Goal: Information Seeking & Learning: Learn about a topic

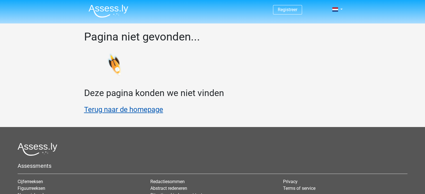
click at [156, 108] on link "Terug naar de homepage" at bounding box center [123, 109] width 79 height 8
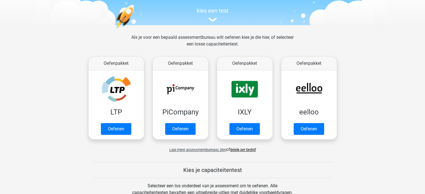
scroll to position [56, 0]
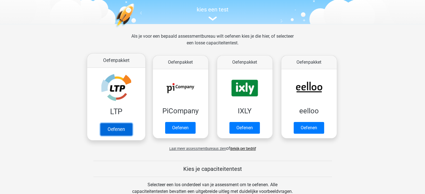
click at [104, 123] on link "Oefenen" at bounding box center [116, 129] width 32 height 12
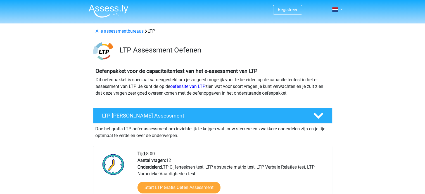
scroll to position [28, 0]
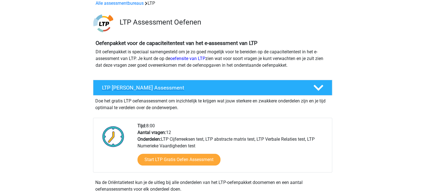
click at [243, 85] on h4 "LTP [PERSON_NAME] Assessment" at bounding box center [203, 88] width 202 height 6
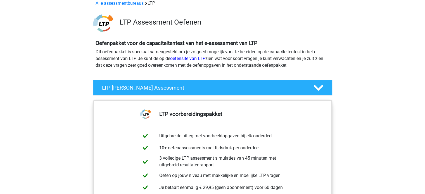
click at [243, 85] on h4 "LTP Gratis Oefen Assessment" at bounding box center [203, 88] width 202 height 6
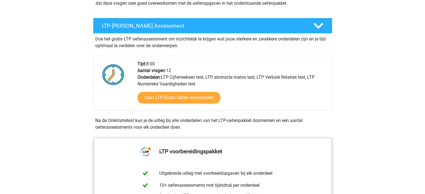
scroll to position [112, 0]
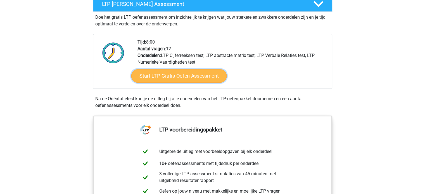
click at [172, 76] on link "Start LTP Gratis Oefen Assessment" at bounding box center [179, 75] width 96 height 13
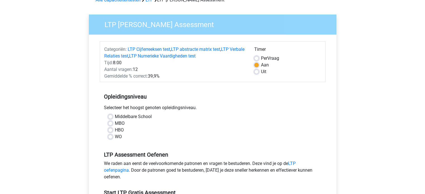
scroll to position [56, 0]
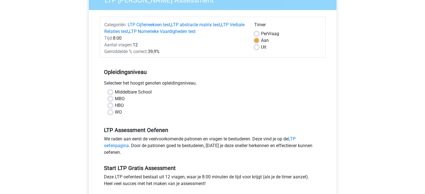
click at [115, 97] on label "MBO" at bounding box center [120, 99] width 10 height 7
click at [111, 97] on input "MBO" at bounding box center [110, 99] width 4 height 6
radio input "true"
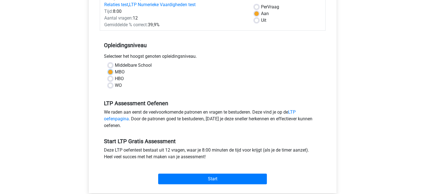
scroll to position [168, 0]
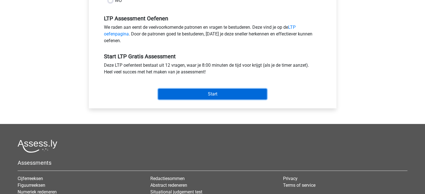
click at [231, 95] on input "Start" at bounding box center [212, 94] width 109 height 11
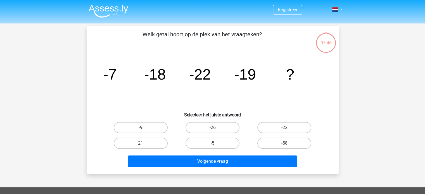
click at [213, 126] on label "-26" at bounding box center [213, 127] width 54 height 11
click at [213, 128] on input "-26" at bounding box center [214, 130] width 4 height 4
radio input "true"
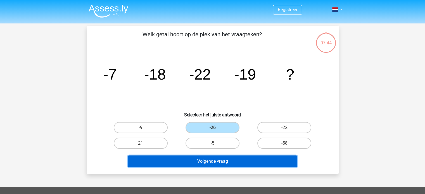
click at [234, 160] on button "Volgende vraag" at bounding box center [212, 162] width 169 height 12
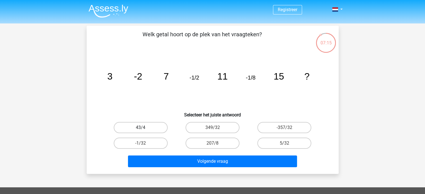
click at [152, 130] on label "43/4" at bounding box center [141, 127] width 54 height 11
click at [144, 130] on input "43/4" at bounding box center [143, 130] width 4 height 4
radio input "true"
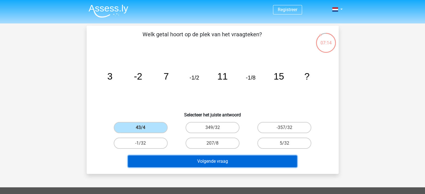
click at [216, 158] on button "Volgende vraag" at bounding box center [212, 162] width 169 height 12
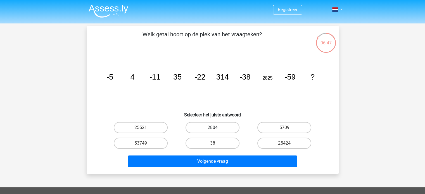
click at [228, 132] on label "2804" at bounding box center [213, 127] width 54 height 11
click at [216, 131] on input "2804" at bounding box center [214, 130] width 4 height 4
radio input "true"
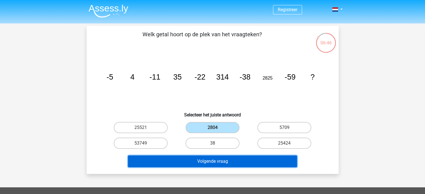
click at [232, 160] on button "Volgende vraag" at bounding box center [212, 162] width 169 height 12
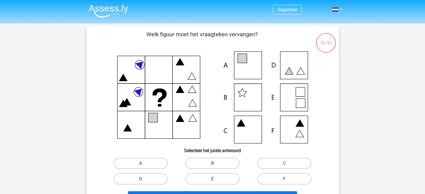
scroll to position [28, 0]
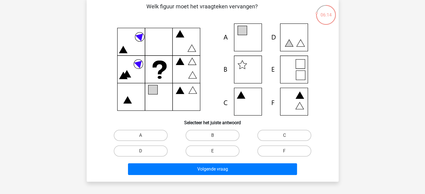
click at [284, 152] on input "F" at bounding box center [286, 153] width 4 height 4
radio input "true"
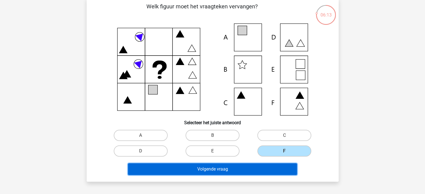
click at [249, 164] on button "Volgende vraag" at bounding box center [212, 169] width 169 height 12
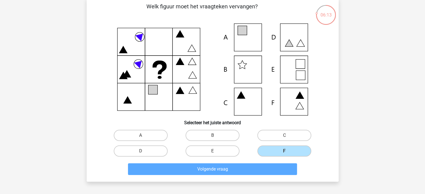
scroll to position [26, 0]
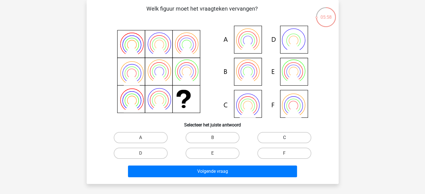
click at [263, 139] on label "C" at bounding box center [284, 137] width 54 height 11
click at [284, 139] on input "C" at bounding box center [286, 140] width 4 height 4
radio input "true"
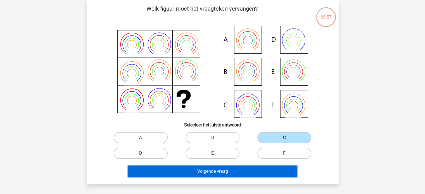
click at [251, 171] on button "Volgende vraag" at bounding box center [212, 172] width 169 height 12
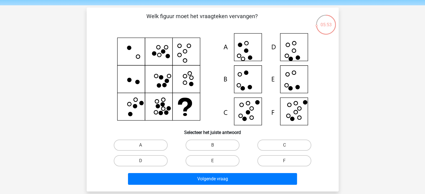
scroll to position [28, 0]
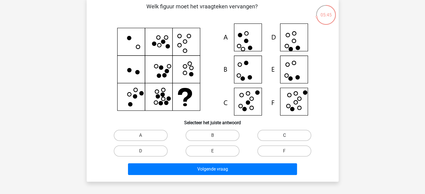
click at [270, 136] on label "C" at bounding box center [284, 135] width 54 height 11
click at [284, 136] on input "C" at bounding box center [286, 138] width 4 height 4
radio input "true"
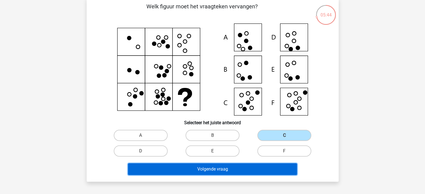
click at [238, 168] on button "Volgende vraag" at bounding box center [212, 169] width 169 height 12
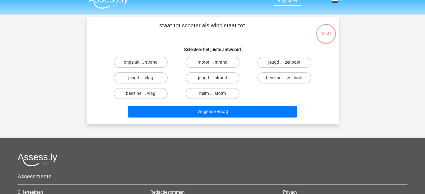
scroll to position [0, 0]
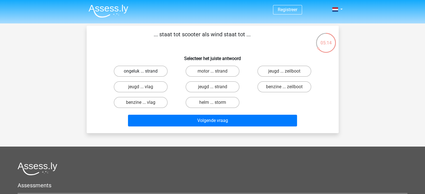
click at [147, 72] on label "ongeluk ... strand" at bounding box center [141, 71] width 54 height 11
click at [144, 72] on input "ongeluk ... strand" at bounding box center [143, 73] width 4 height 4
radio input "true"
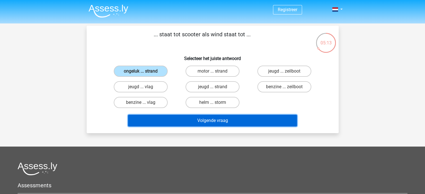
click at [214, 119] on button "Volgende vraag" at bounding box center [212, 121] width 169 height 12
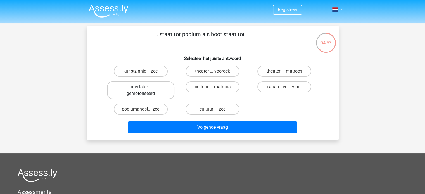
click at [155, 91] on label "toneelstuk ... gemotoriseerd" at bounding box center [140, 90] width 67 height 18
click at [144, 91] on input "toneelstuk ... gemotoriseerd" at bounding box center [143, 89] width 4 height 4
radio input "true"
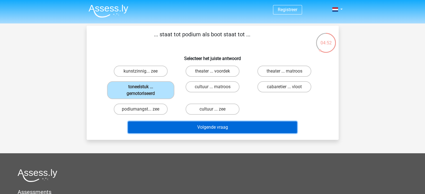
click at [215, 125] on button "Volgende vraag" at bounding box center [212, 128] width 169 height 12
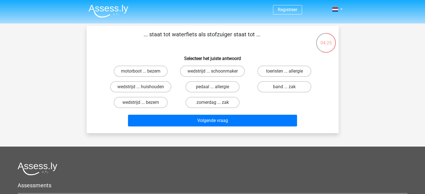
click at [161, 78] on div "motorboot ... bezem" at bounding box center [141, 71] width 72 height 16
click at [161, 74] on label "motorboot ... bezem" at bounding box center [141, 71] width 54 height 11
click at [144, 74] on input "motorboot ... bezem" at bounding box center [143, 73] width 4 height 4
radio input "true"
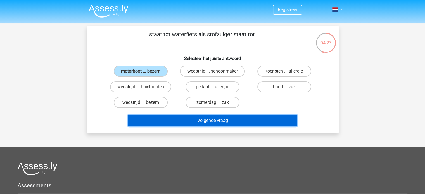
click at [220, 118] on button "Volgende vraag" at bounding box center [212, 121] width 169 height 12
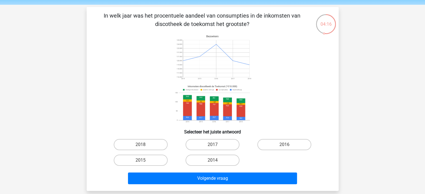
scroll to position [28, 0]
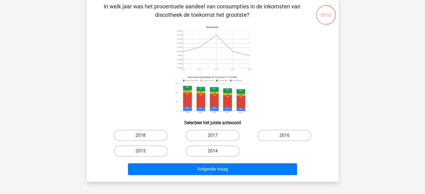
click at [284, 141] on div "2016" at bounding box center [284, 136] width 72 height 16
click at [284, 138] on label "2016" at bounding box center [284, 135] width 54 height 11
click at [284, 138] on input "2016" at bounding box center [286, 138] width 4 height 4
radio input "true"
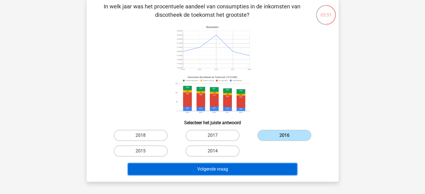
click at [246, 171] on button "Volgende vraag" at bounding box center [212, 169] width 169 height 12
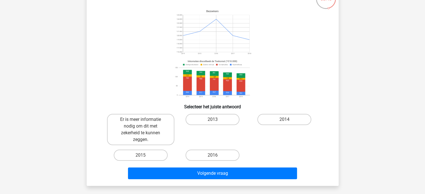
scroll to position [54, 0]
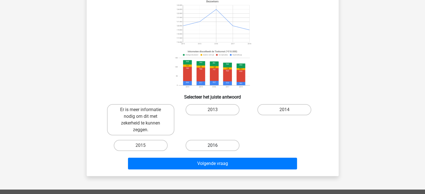
click at [205, 148] on label "2016" at bounding box center [213, 145] width 54 height 11
click at [212, 148] on input "2016" at bounding box center [214, 148] width 4 height 4
radio input "true"
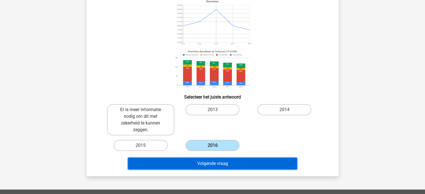
click at [216, 166] on button "Volgende vraag" at bounding box center [212, 164] width 169 height 12
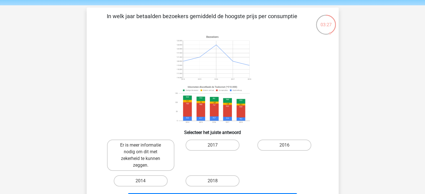
scroll to position [28, 0]
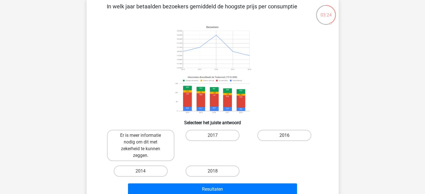
click at [270, 136] on label "2016" at bounding box center [284, 135] width 54 height 11
click at [284, 136] on input "2016" at bounding box center [286, 138] width 4 height 4
radio input "true"
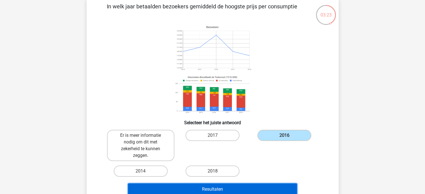
click at [227, 187] on button "Resultaten" at bounding box center [212, 190] width 169 height 12
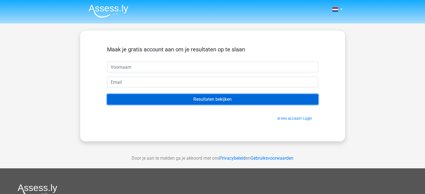
click at [224, 101] on input "Resultaten bekijken" at bounding box center [212, 99] width 211 height 11
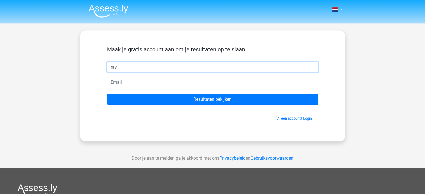
type input "ray"
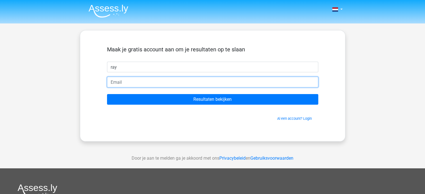
click at [220, 85] on input "email" at bounding box center [212, 82] width 211 height 11
type input "[EMAIL_ADDRESS][DOMAIN_NAME]"
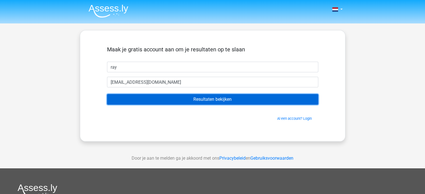
click at [205, 97] on input "Resultaten bekijken" at bounding box center [212, 99] width 211 height 11
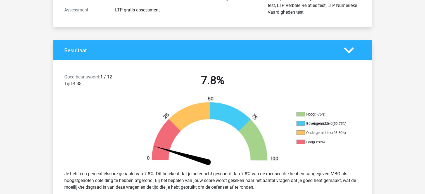
scroll to position [112, 0]
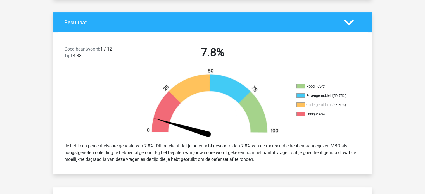
click at [165, 124] on img at bounding box center [212, 103] width 151 height 70
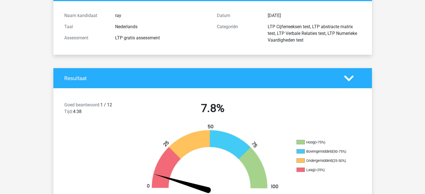
scroll to position [0, 0]
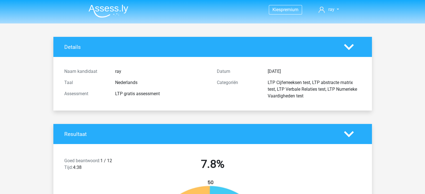
click at [111, 15] on img at bounding box center [109, 10] width 40 height 13
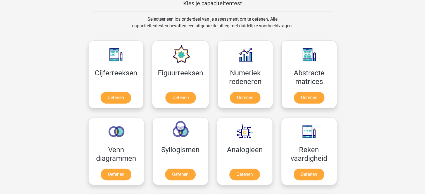
scroll to position [224, 0]
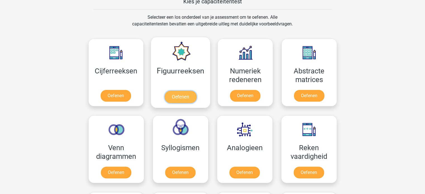
click at [189, 91] on link "Oefenen" at bounding box center [181, 97] width 32 height 12
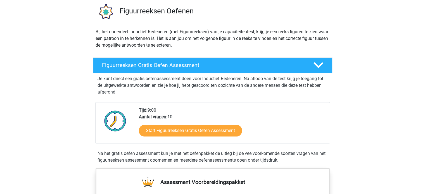
scroll to position [56, 0]
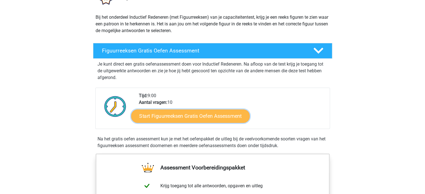
click at [206, 118] on link "Start Figuurreeksen Gratis Oefen Assessment" at bounding box center [190, 115] width 118 height 13
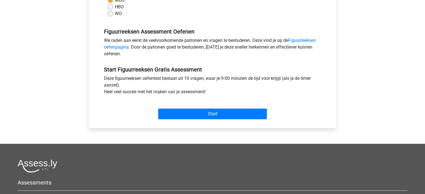
scroll to position [224, 0]
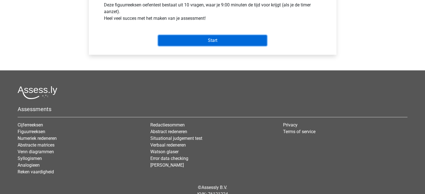
click at [210, 41] on input "Start" at bounding box center [212, 40] width 109 height 11
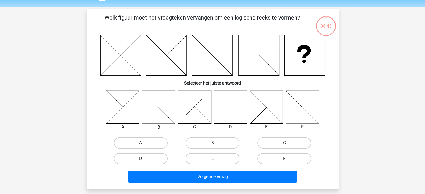
scroll to position [28, 0]
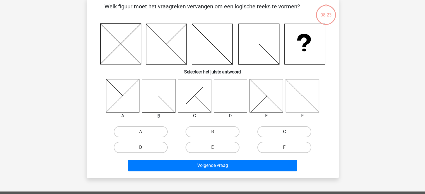
click at [268, 130] on label "C" at bounding box center [284, 131] width 54 height 11
click at [284, 132] on input "C" at bounding box center [286, 134] width 4 height 4
radio input "true"
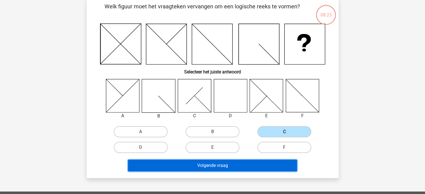
click at [221, 162] on button "Volgende vraag" at bounding box center [212, 166] width 169 height 12
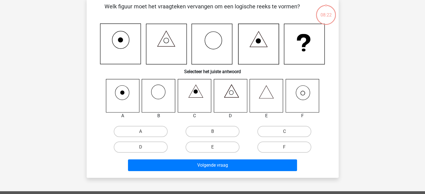
scroll to position [26, 0]
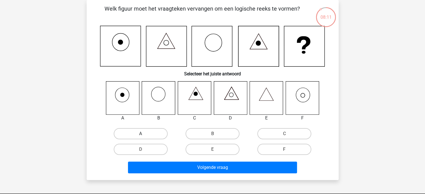
click at [140, 136] on label "A" at bounding box center [141, 133] width 54 height 11
click at [141, 136] on input "A" at bounding box center [143, 136] width 4 height 4
radio input "true"
click at [269, 100] on icon at bounding box center [266, 97] width 33 height 33
click at [223, 151] on label "E" at bounding box center [213, 149] width 54 height 11
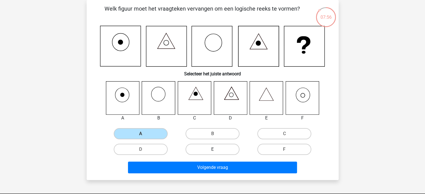
click at [216, 151] on input "E" at bounding box center [214, 151] width 4 height 4
radio input "true"
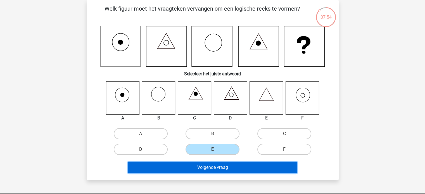
click at [225, 167] on button "Volgende vraag" at bounding box center [212, 168] width 169 height 12
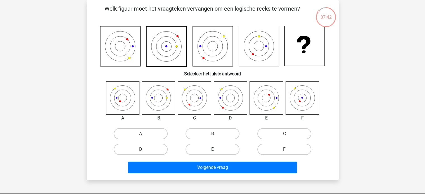
click at [226, 145] on label "E" at bounding box center [213, 149] width 54 height 11
click at [216, 149] on input "E" at bounding box center [214, 151] width 4 height 4
radio input "true"
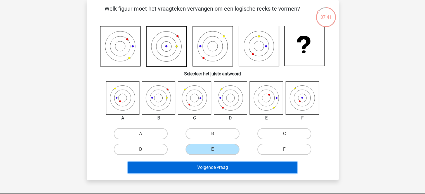
click at [216, 164] on button "Volgende vraag" at bounding box center [212, 168] width 169 height 12
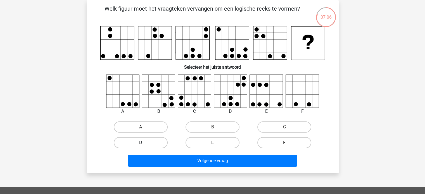
click at [163, 144] on label "D" at bounding box center [141, 142] width 54 height 11
click at [144, 144] on input "D" at bounding box center [143, 145] width 4 height 4
radio input "true"
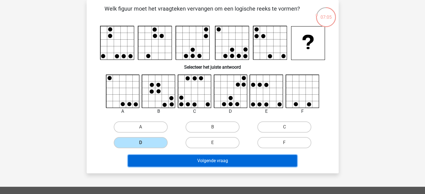
click at [214, 159] on button "Volgende vraag" at bounding box center [212, 161] width 169 height 12
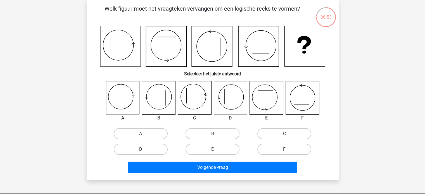
click at [155, 151] on label "D" at bounding box center [141, 149] width 54 height 11
click at [144, 151] on input "D" at bounding box center [143, 151] width 4 height 4
radio input "true"
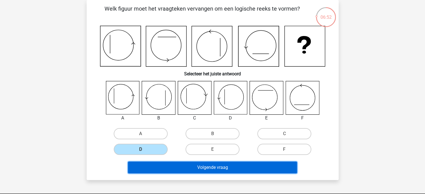
click at [200, 164] on button "Volgende vraag" at bounding box center [212, 168] width 169 height 12
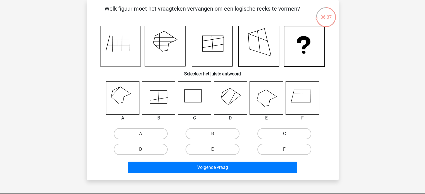
click at [261, 130] on label "C" at bounding box center [284, 133] width 54 height 11
click at [284, 134] on input "C" at bounding box center [286, 136] width 4 height 4
radio input "true"
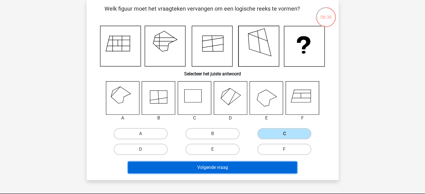
click at [223, 167] on button "Volgende vraag" at bounding box center [212, 168] width 169 height 12
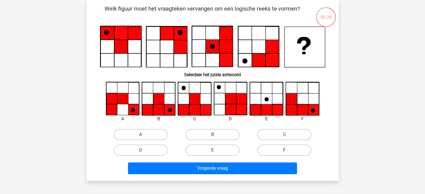
click at [263, 148] on label "F" at bounding box center [284, 150] width 54 height 11
click at [284, 150] on input "F" at bounding box center [286, 152] width 4 height 4
radio input "true"
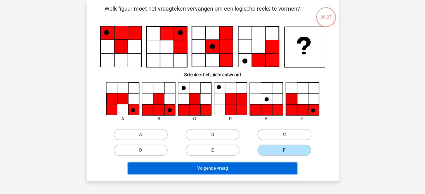
click at [247, 163] on button "Volgende vraag" at bounding box center [212, 169] width 169 height 12
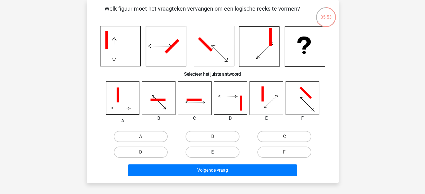
click at [217, 155] on label "E" at bounding box center [213, 152] width 54 height 11
click at [216, 155] on input "E" at bounding box center [214, 154] width 4 height 4
radio input "true"
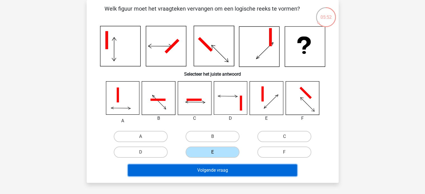
click at [216, 170] on button "Volgende vraag" at bounding box center [212, 171] width 169 height 12
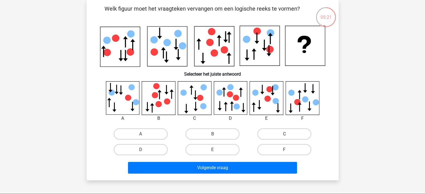
click at [284, 133] on label "C" at bounding box center [284, 134] width 54 height 11
click at [284, 134] on input "C" at bounding box center [286, 136] width 4 height 4
radio input "true"
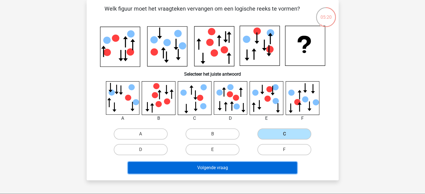
click at [257, 166] on button "Volgende vraag" at bounding box center [212, 168] width 169 height 12
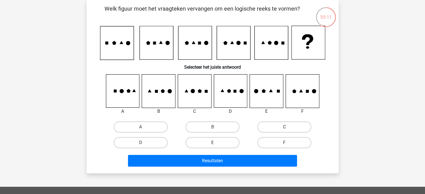
click at [263, 125] on label "C" at bounding box center [284, 127] width 54 height 11
click at [284, 127] on input "C" at bounding box center [286, 129] width 4 height 4
radio input "true"
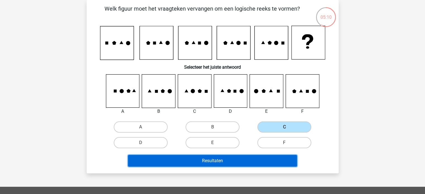
click at [218, 155] on button "Resultaten" at bounding box center [212, 161] width 169 height 12
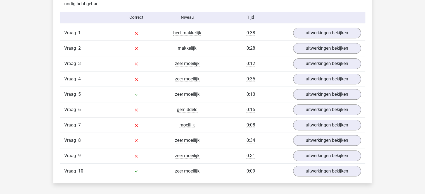
scroll to position [447, 0]
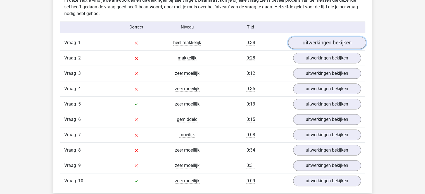
click at [338, 42] on link "uitwerkingen bekijken" at bounding box center [327, 43] width 78 height 12
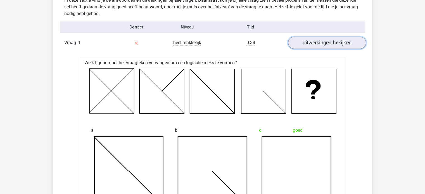
click at [350, 44] on link "uitwerkingen bekijken" at bounding box center [327, 43] width 78 height 12
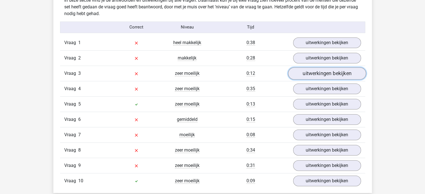
click at [330, 73] on link "uitwerkingen bekijken" at bounding box center [327, 73] width 78 height 12
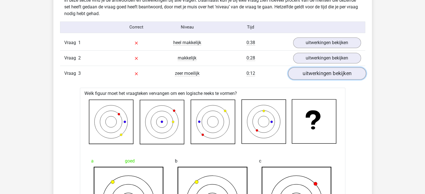
click at [331, 73] on link "uitwerkingen bekijken" at bounding box center [327, 73] width 78 height 12
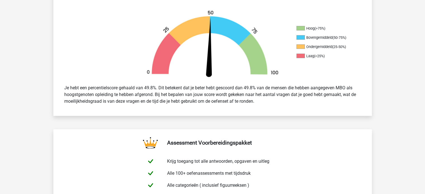
scroll to position [0, 0]
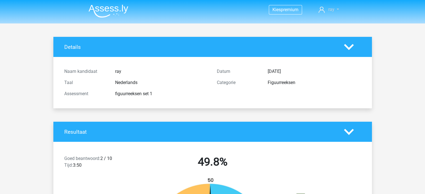
click at [338, 10] on link "ray" at bounding box center [328, 9] width 25 height 7
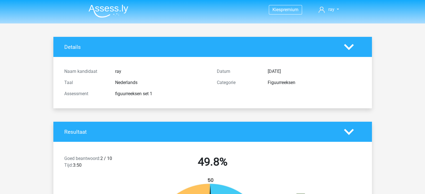
click at [115, 6] on img at bounding box center [109, 10] width 40 height 13
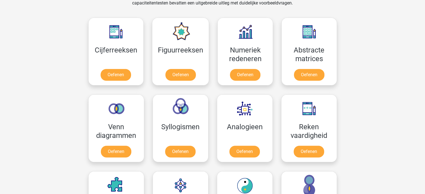
scroll to position [247, 0]
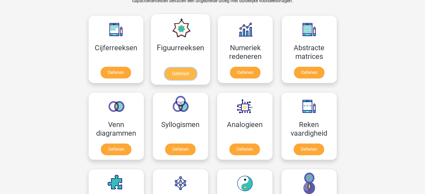
click at [185, 68] on link "Oefenen" at bounding box center [181, 74] width 32 height 12
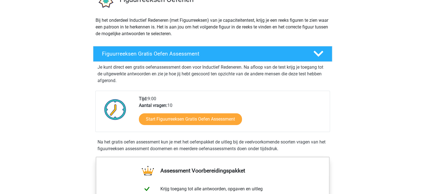
scroll to position [58, 0]
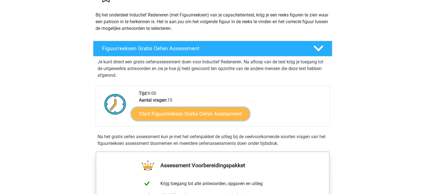
click at [199, 113] on link "Start Figuurreeksen Gratis Oefen Assessment" at bounding box center [190, 113] width 118 height 13
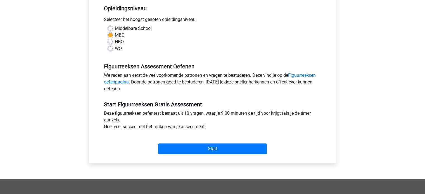
scroll to position [116, 0]
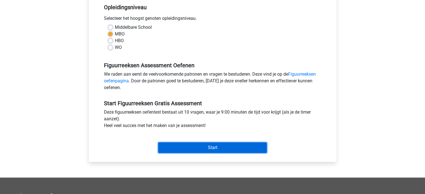
click at [225, 145] on input "Start" at bounding box center [212, 147] width 109 height 11
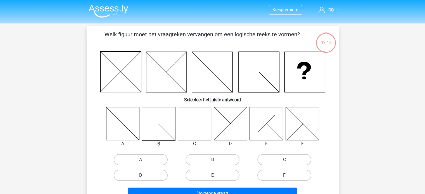
click at [288, 161] on input "C" at bounding box center [286, 162] width 4 height 4
radio input "true"
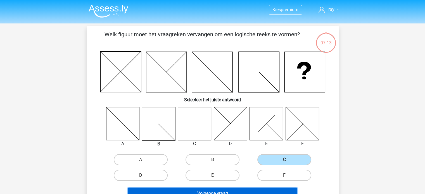
click at [231, 190] on button "Volgende vraag" at bounding box center [212, 194] width 169 height 12
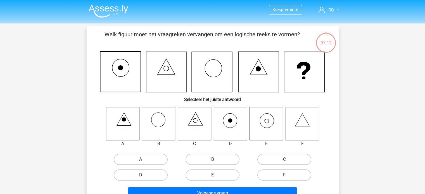
scroll to position [26, 0]
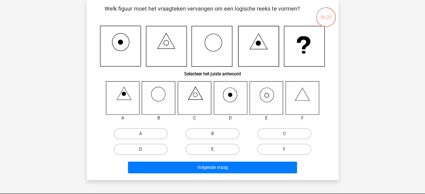
click at [218, 149] on label "E" at bounding box center [213, 149] width 54 height 11
click at [216, 149] on input "E" at bounding box center [214, 151] width 4 height 4
radio input "true"
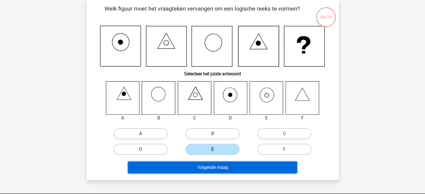
click at [224, 168] on button "Volgende vraag" at bounding box center [212, 168] width 169 height 12
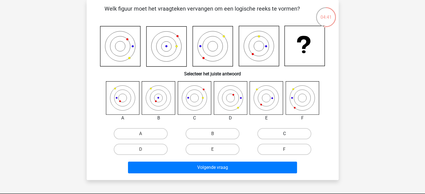
click at [275, 134] on label "C" at bounding box center [284, 133] width 54 height 11
click at [284, 134] on input "C" at bounding box center [286, 136] width 4 height 4
radio input "true"
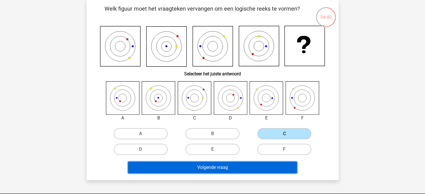
click at [241, 168] on button "Volgende vraag" at bounding box center [212, 168] width 169 height 12
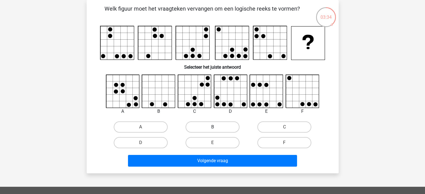
click at [217, 128] on label "B" at bounding box center [213, 127] width 54 height 11
click at [216, 128] on input "B" at bounding box center [214, 129] width 4 height 4
radio input "true"
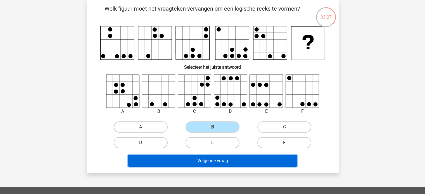
click at [233, 162] on button "Volgende vraag" at bounding box center [212, 161] width 169 height 12
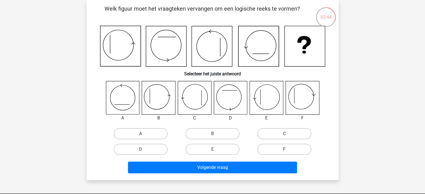
click at [213, 151] on input "E" at bounding box center [214, 151] width 4 height 4
radio input "true"
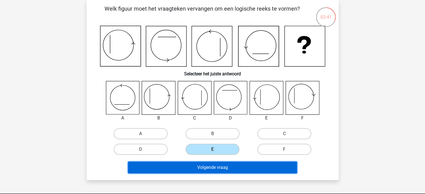
click at [223, 168] on button "Volgende vraag" at bounding box center [212, 168] width 169 height 12
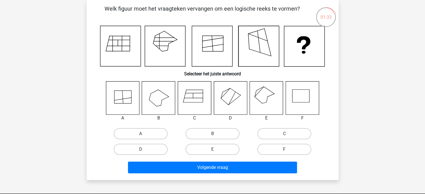
click at [285, 152] on input "F" at bounding box center [286, 151] width 4 height 4
radio input "true"
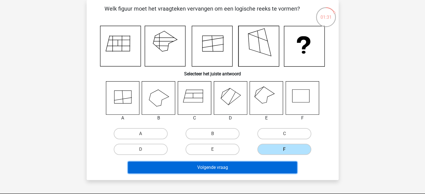
click at [234, 168] on button "Volgende vraag" at bounding box center [212, 168] width 169 height 12
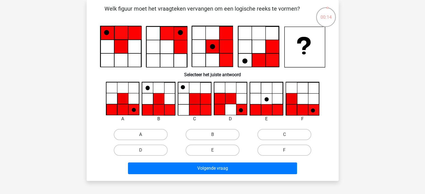
click at [149, 136] on label "A" at bounding box center [141, 134] width 54 height 11
click at [144, 136] on input "A" at bounding box center [143, 137] width 4 height 4
radio input "true"
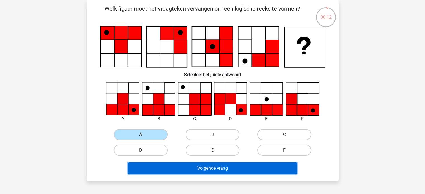
click at [215, 168] on button "Volgende vraag" at bounding box center [212, 169] width 169 height 12
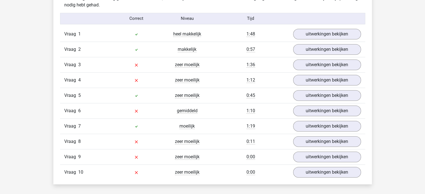
scroll to position [454, 0]
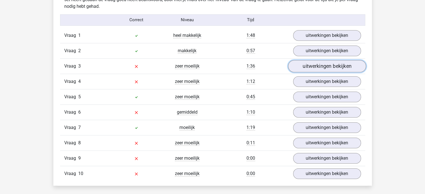
click at [340, 63] on link "uitwerkingen bekijken" at bounding box center [327, 66] width 78 height 12
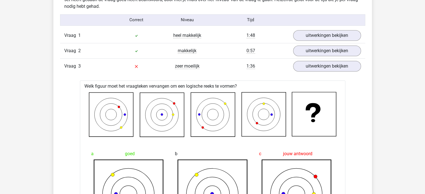
drag, startPoint x: 425, startPoint y: 65, endPoint x: 425, endPoint y: 73, distance: 7.6
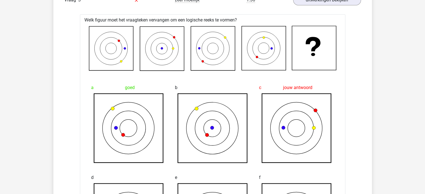
scroll to position [512, 0]
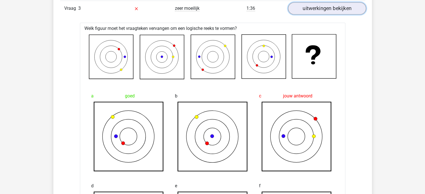
click at [340, 9] on link "uitwerkingen bekijken" at bounding box center [327, 8] width 78 height 12
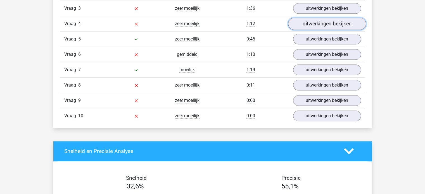
click at [325, 27] on link "uitwerkingen bekijken" at bounding box center [327, 24] width 78 height 12
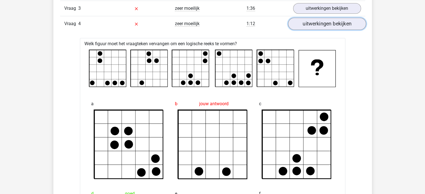
click at [325, 27] on link "uitwerkingen bekijken" at bounding box center [327, 24] width 78 height 12
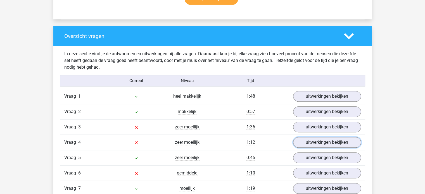
scroll to position [389, 0]
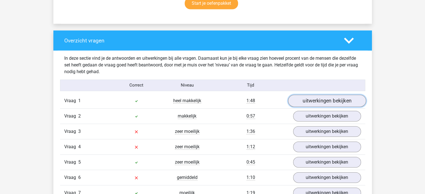
click at [343, 97] on link "uitwerkingen bekijken" at bounding box center [327, 101] width 78 height 12
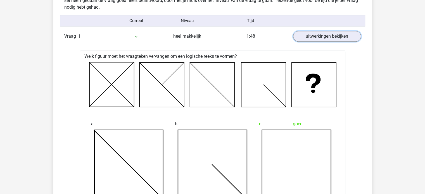
scroll to position [436, 0]
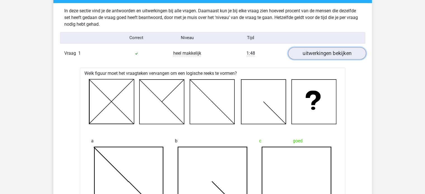
click at [340, 49] on link "uitwerkingen bekijken" at bounding box center [327, 53] width 78 height 12
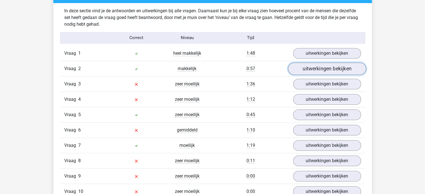
click at [325, 70] on link "uitwerkingen bekijken" at bounding box center [327, 69] width 78 height 12
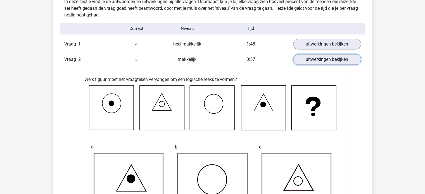
scroll to position [457, 0]
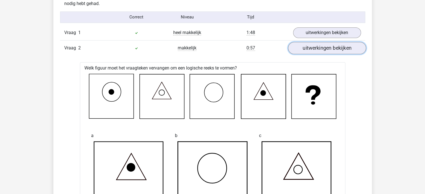
click at [343, 50] on link "uitwerkingen bekijken" at bounding box center [327, 48] width 78 height 12
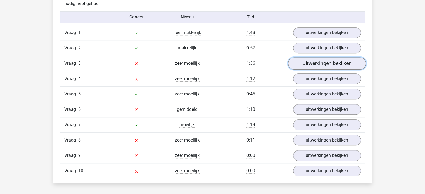
click at [324, 65] on link "uitwerkingen bekijken" at bounding box center [327, 63] width 78 height 12
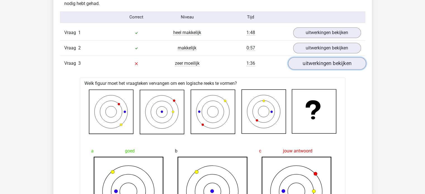
click at [324, 65] on link "uitwerkingen bekijken" at bounding box center [327, 63] width 78 height 12
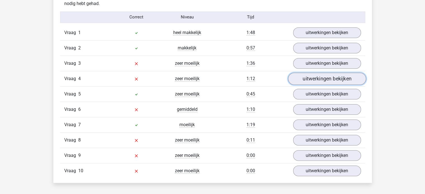
click at [322, 80] on link "uitwerkingen bekijken" at bounding box center [327, 79] width 78 height 12
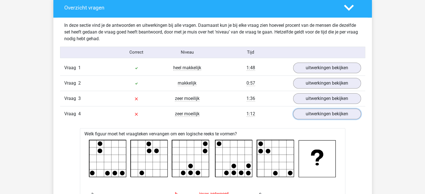
scroll to position [405, 0]
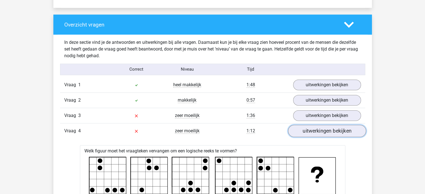
click at [341, 130] on link "uitwerkingen bekijken" at bounding box center [327, 131] width 78 height 12
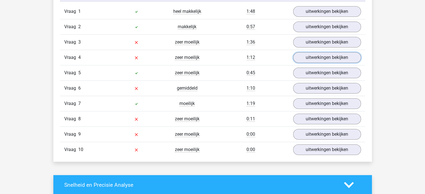
scroll to position [481, 0]
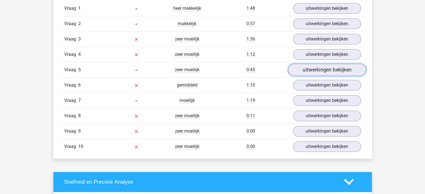
click at [342, 72] on link "uitwerkingen bekijken" at bounding box center [327, 70] width 78 height 12
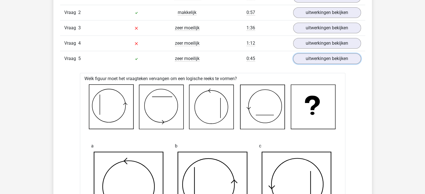
scroll to position [458, 0]
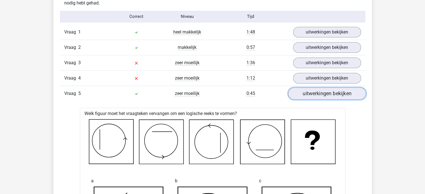
click at [326, 93] on link "uitwerkingen bekijken" at bounding box center [327, 93] width 78 height 12
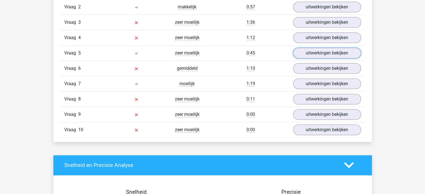
scroll to position [503, 0]
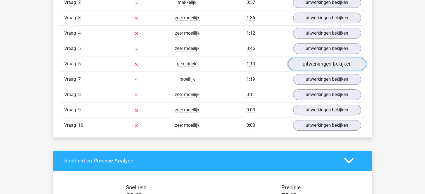
click at [343, 65] on link "uitwerkingen bekijken" at bounding box center [327, 64] width 78 height 12
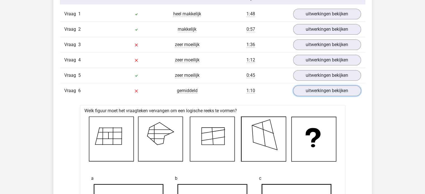
scroll to position [474, 0]
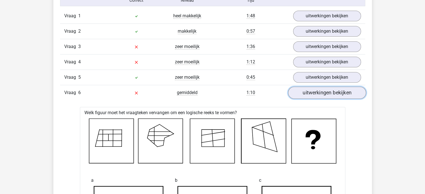
click at [344, 92] on link "uitwerkingen bekijken" at bounding box center [327, 93] width 78 height 12
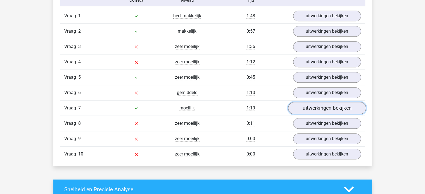
click at [334, 109] on link "uitwerkingen bekijken" at bounding box center [327, 108] width 78 height 12
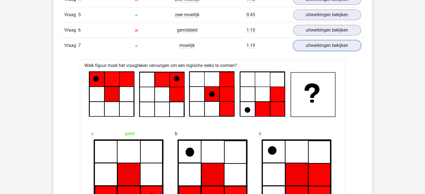
scroll to position [547, 0]
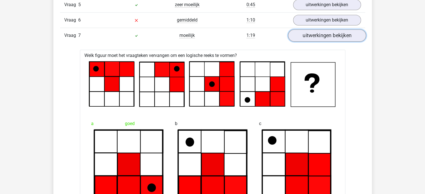
click at [345, 38] on link "uitwerkingen bekijken" at bounding box center [327, 35] width 78 height 12
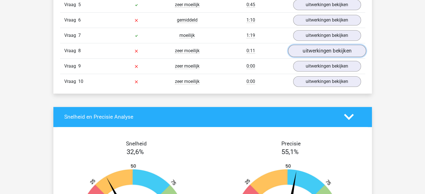
click at [330, 50] on link "uitwerkingen bekijken" at bounding box center [327, 51] width 78 height 12
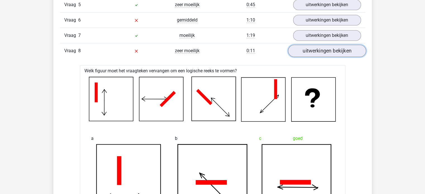
click at [330, 50] on link "uitwerkingen bekijken" at bounding box center [327, 51] width 78 height 12
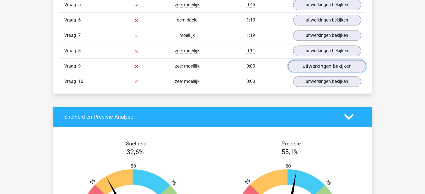
click at [330, 64] on link "uitwerkingen bekijken" at bounding box center [327, 66] width 78 height 12
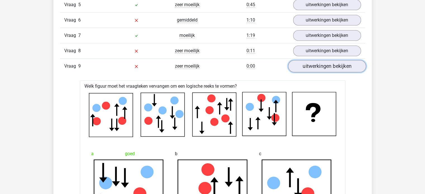
click at [330, 64] on link "uitwerkingen bekijken" at bounding box center [327, 66] width 78 height 12
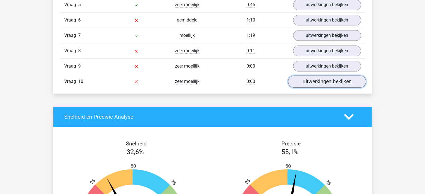
click at [329, 81] on link "uitwerkingen bekijken" at bounding box center [327, 81] width 78 height 12
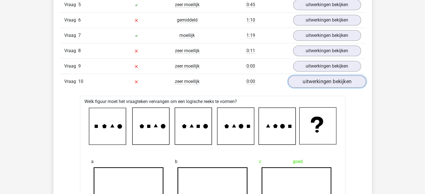
click at [329, 81] on link "uitwerkingen bekijken" at bounding box center [327, 81] width 78 height 12
